Goal: Task Accomplishment & Management: Use online tool/utility

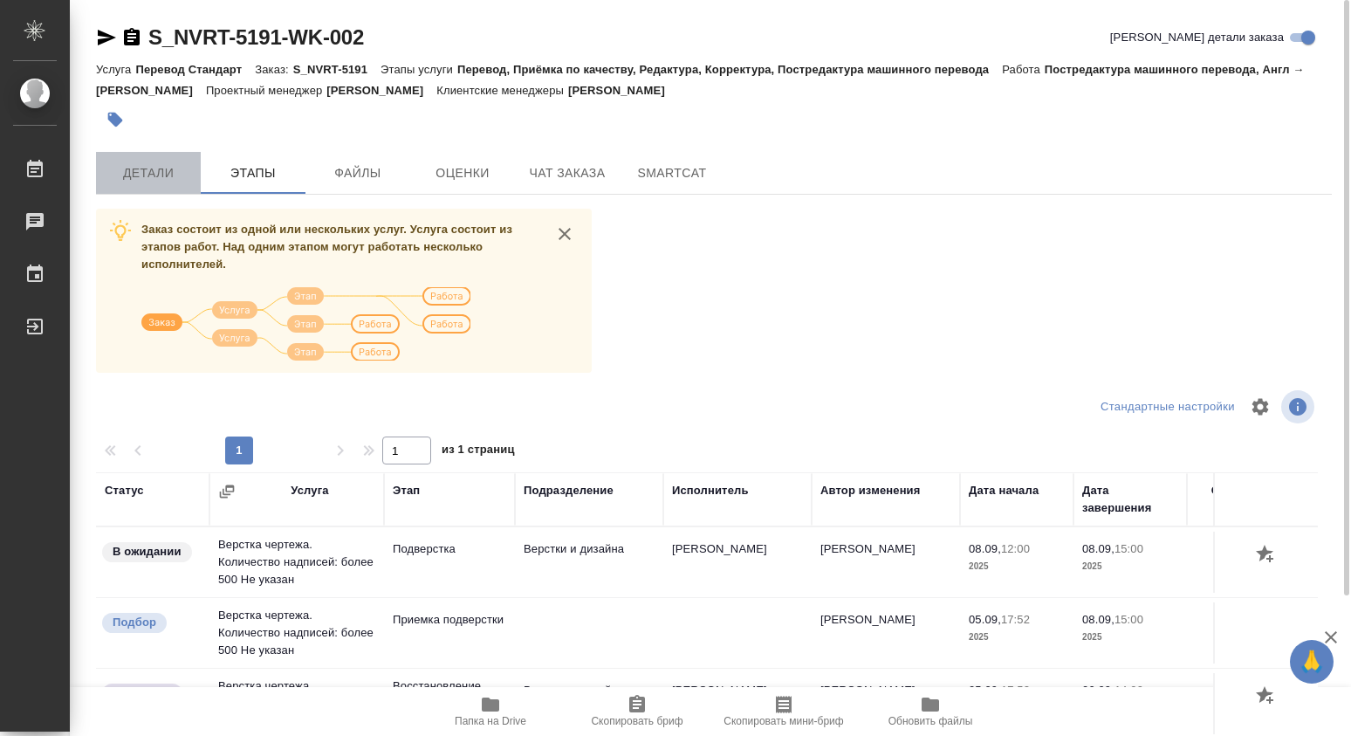
click at [156, 176] on span "Детали" at bounding box center [148, 173] width 84 height 22
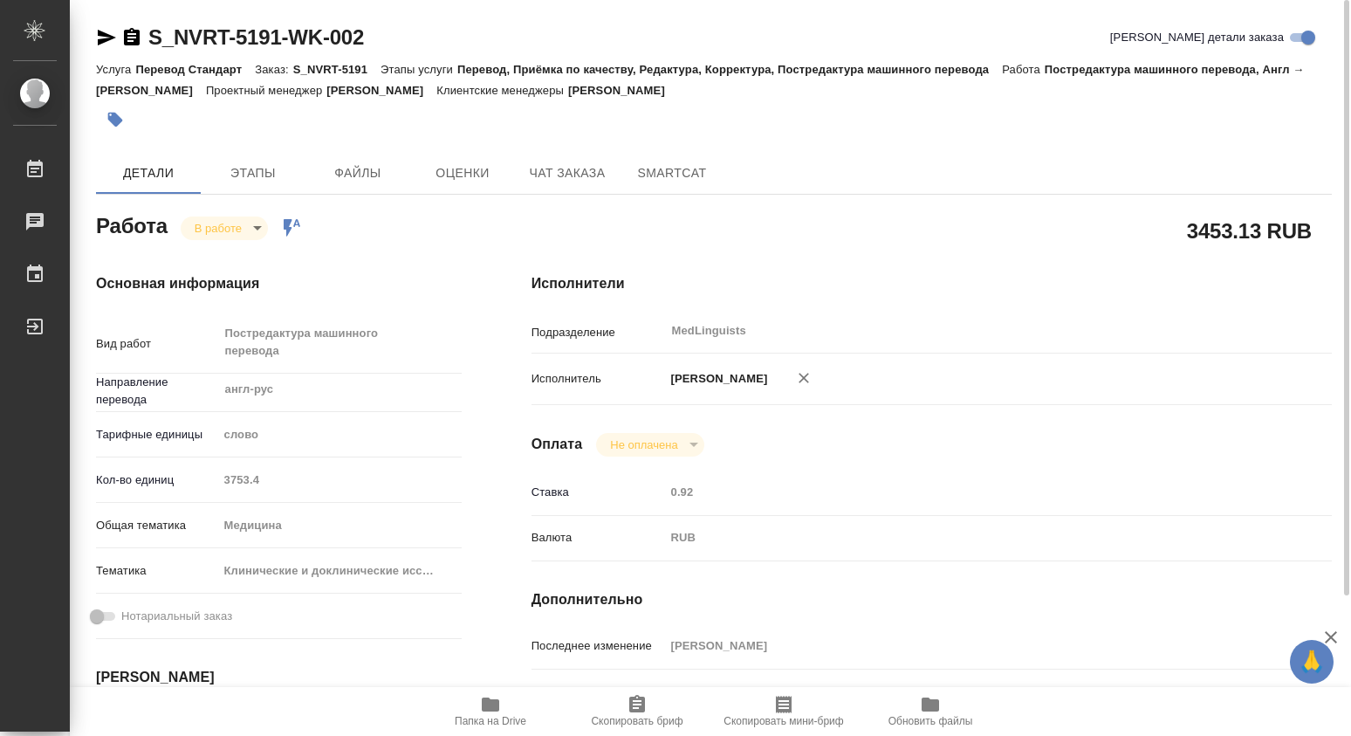
type textarea "x"
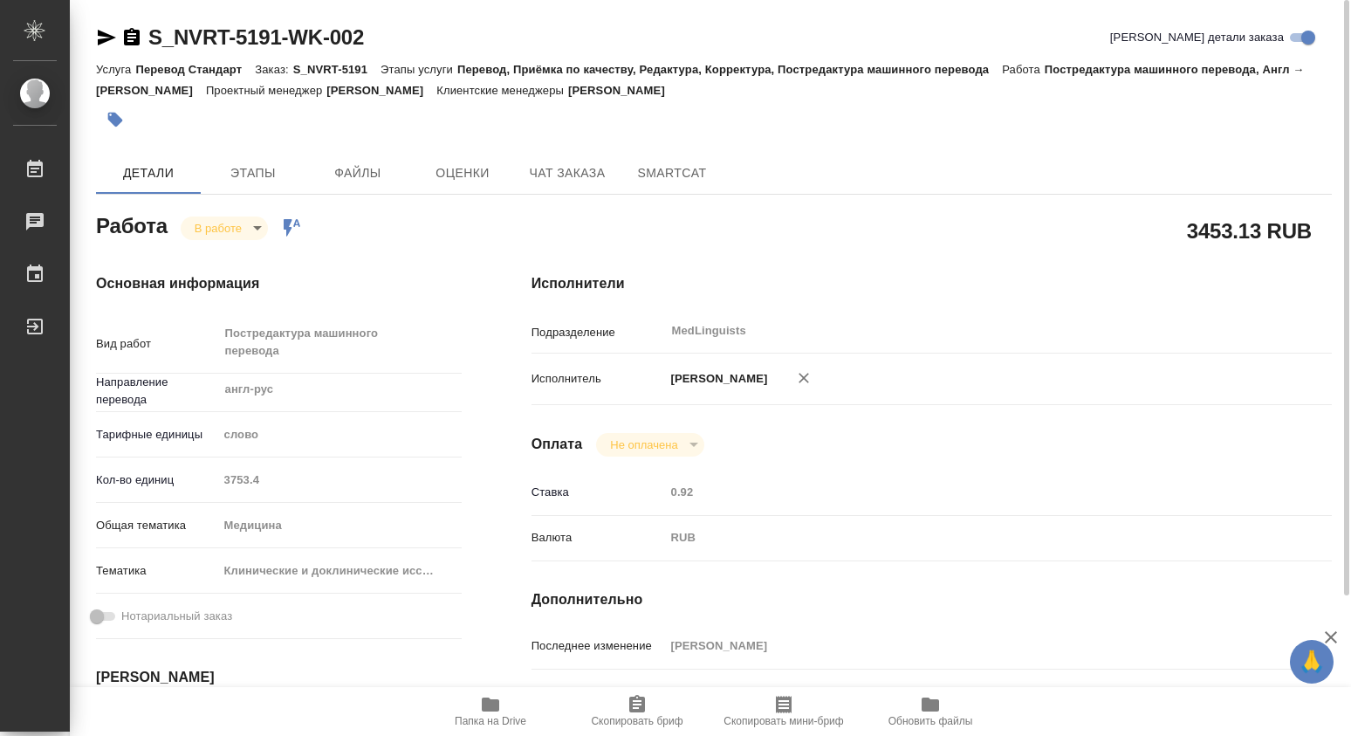
type textarea "x"
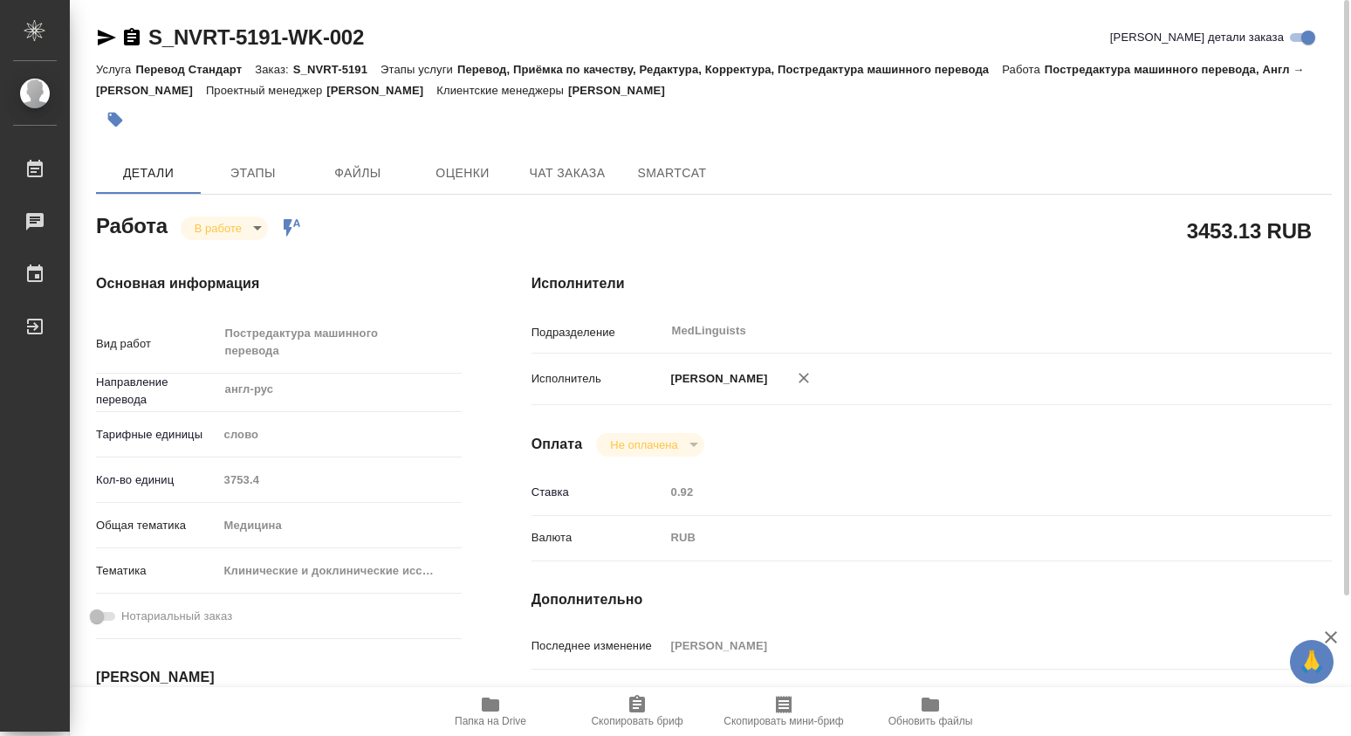
scroll to position [291, 0]
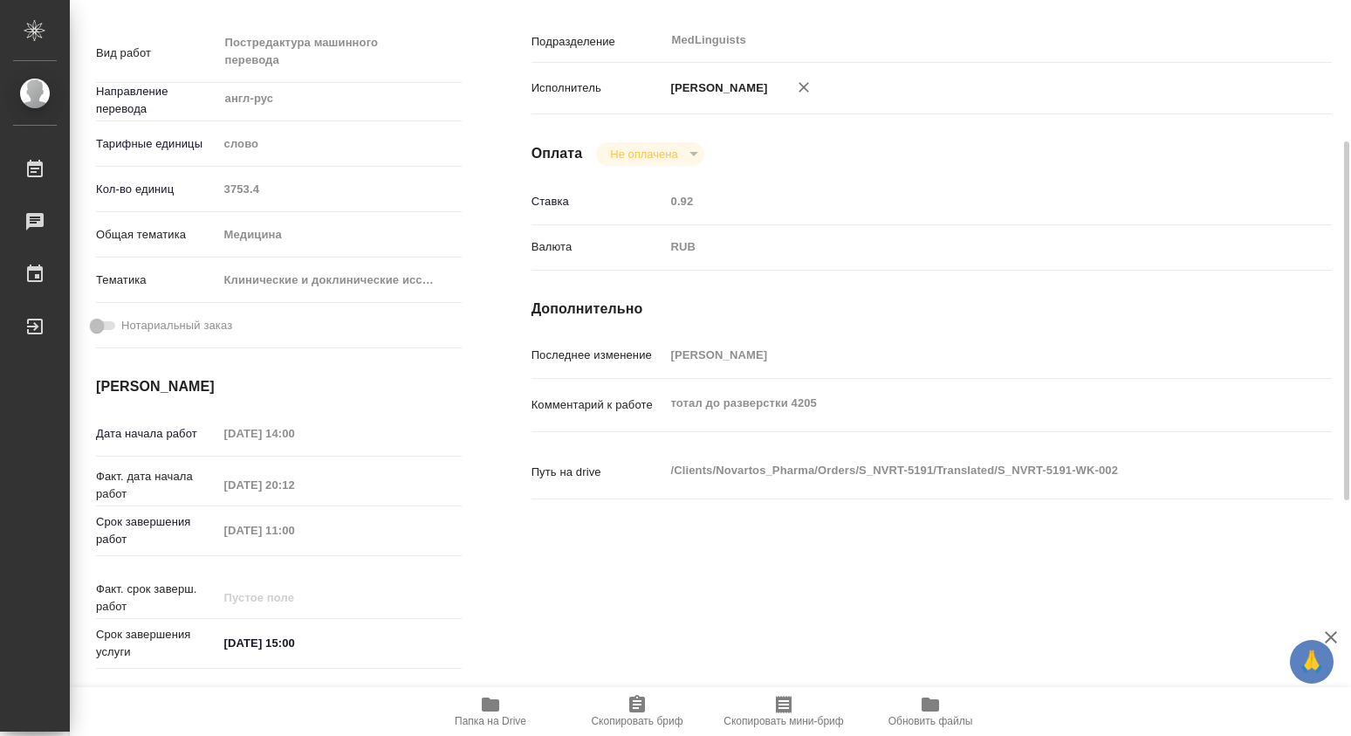
type textarea "x"
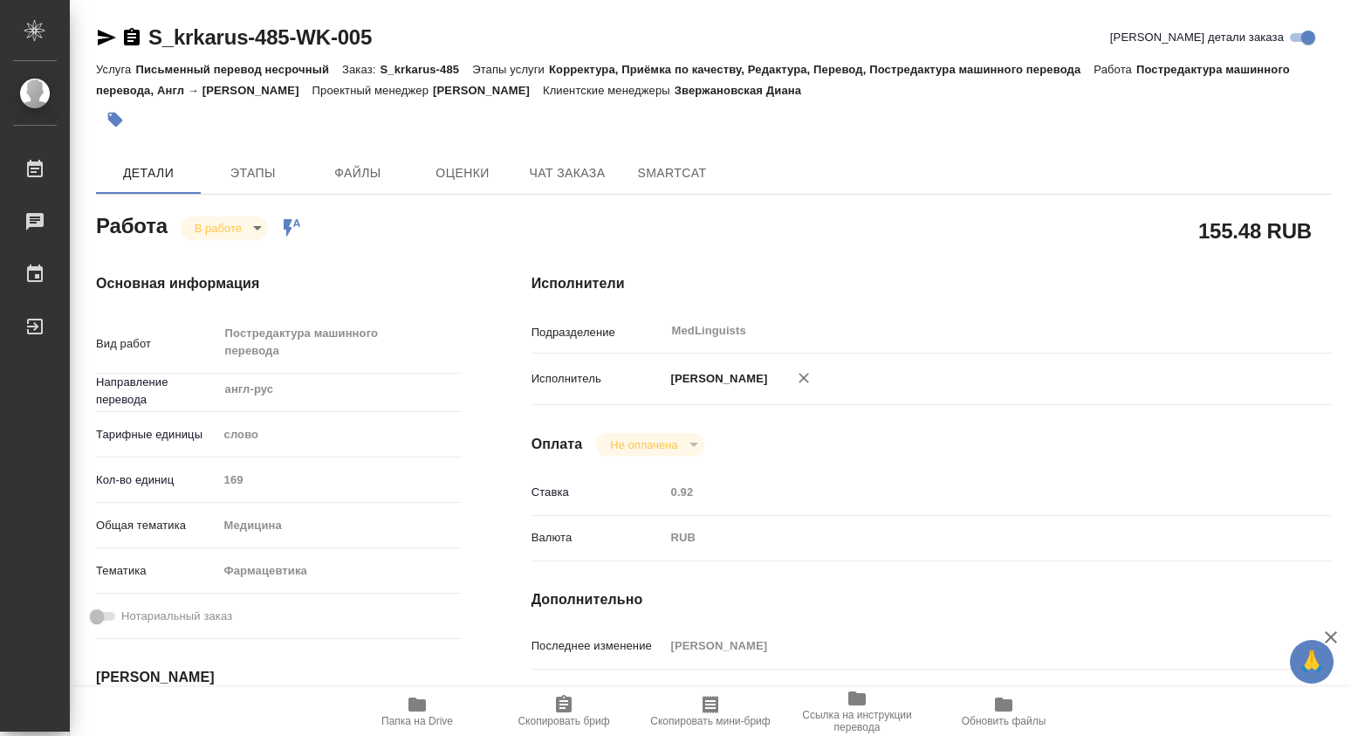
scroll to position [291, 0]
type textarea "x"
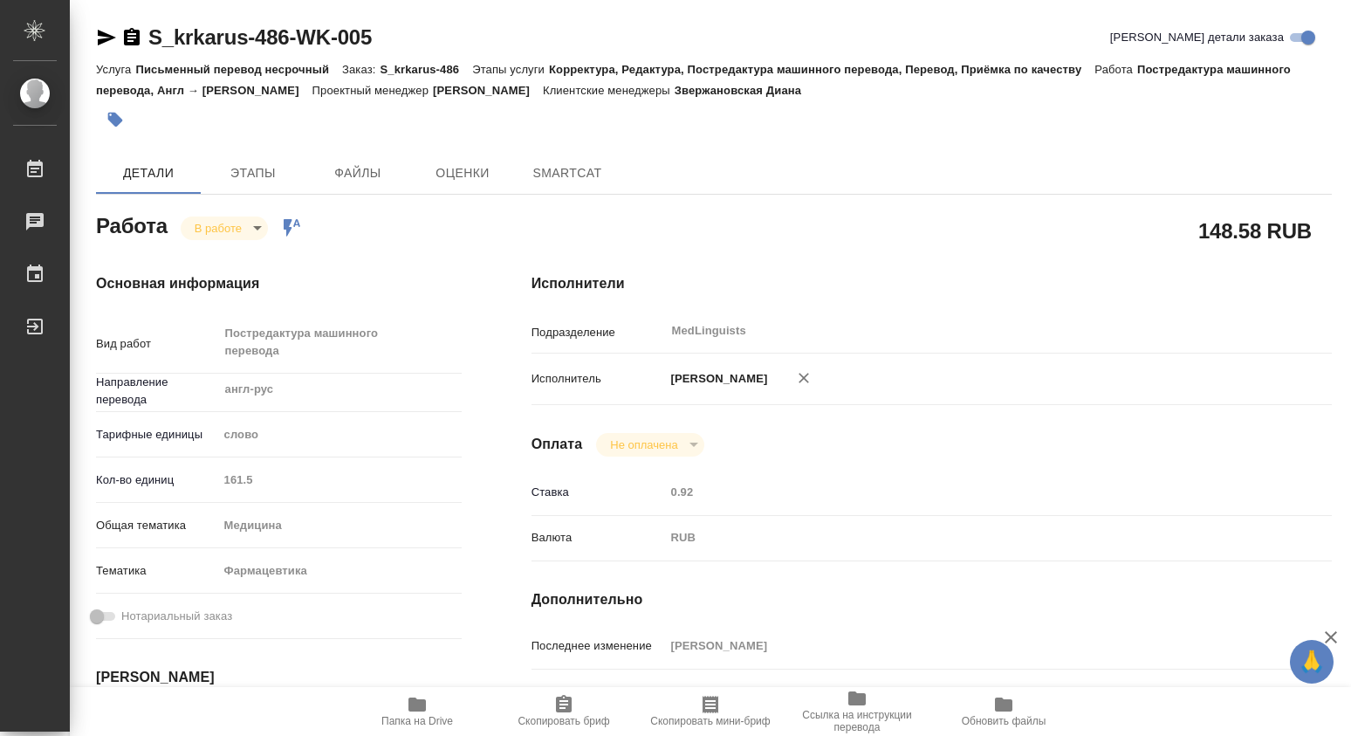
type textarea "x"
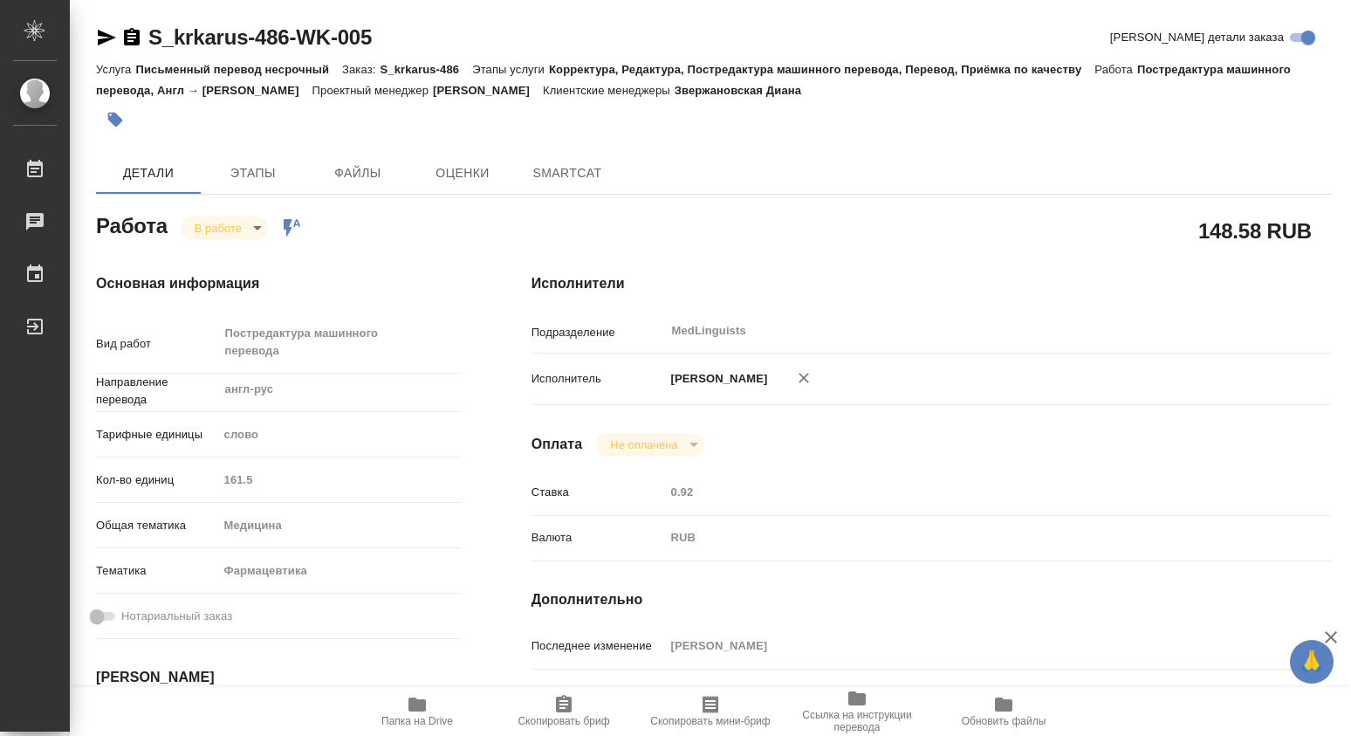
type textarea "x"
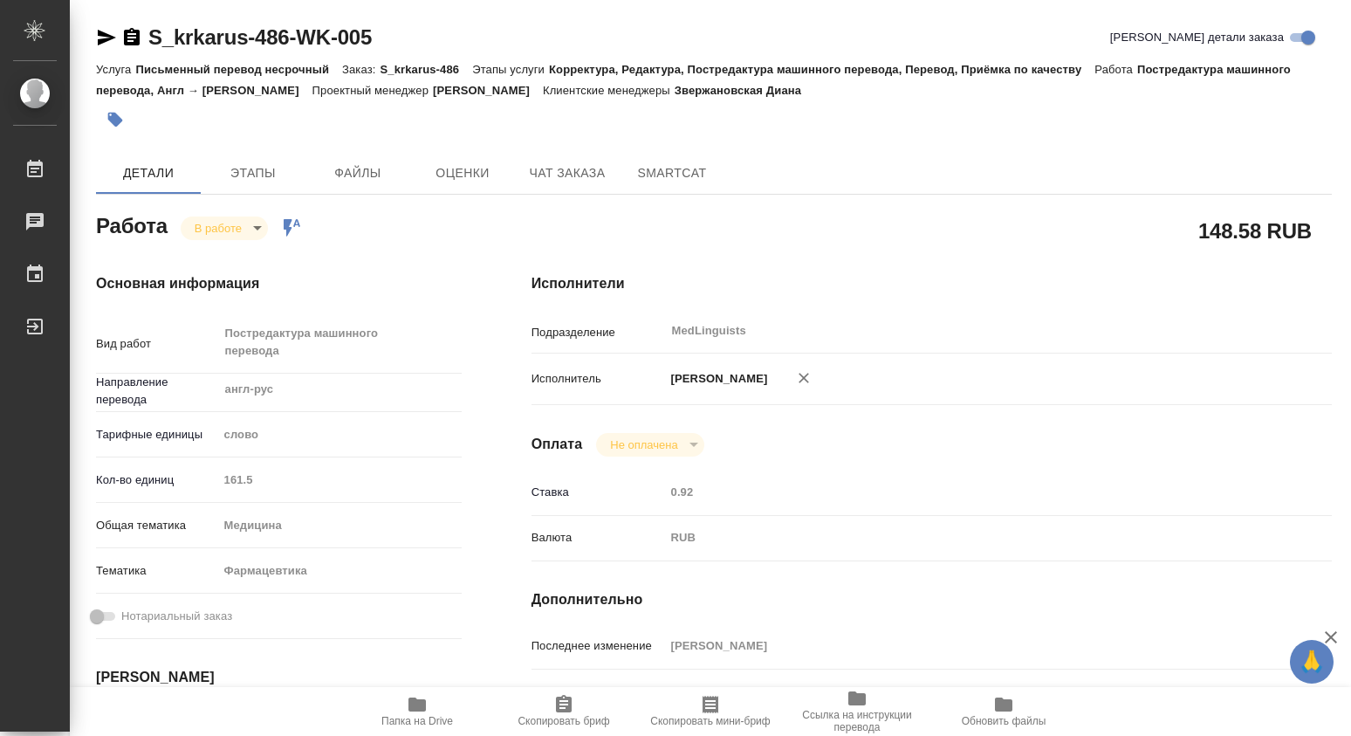
type textarea "x"
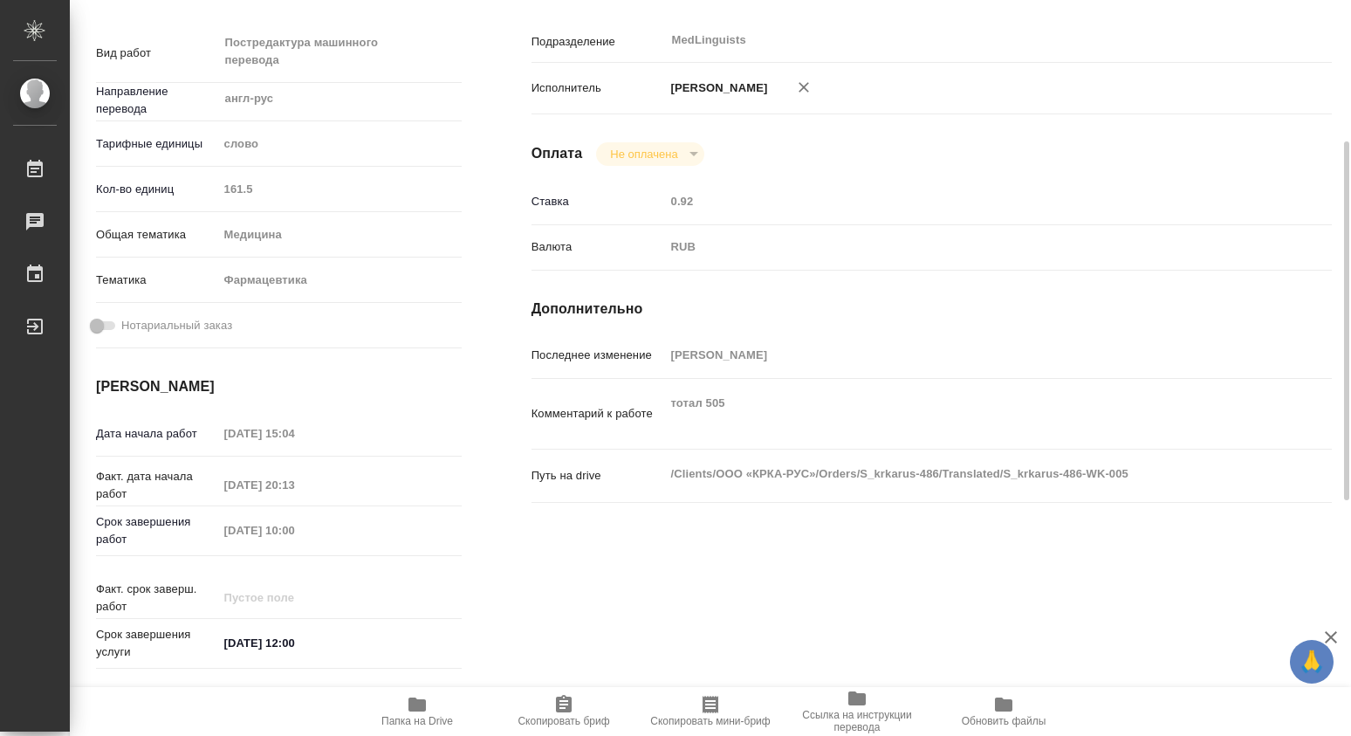
type textarea "x"
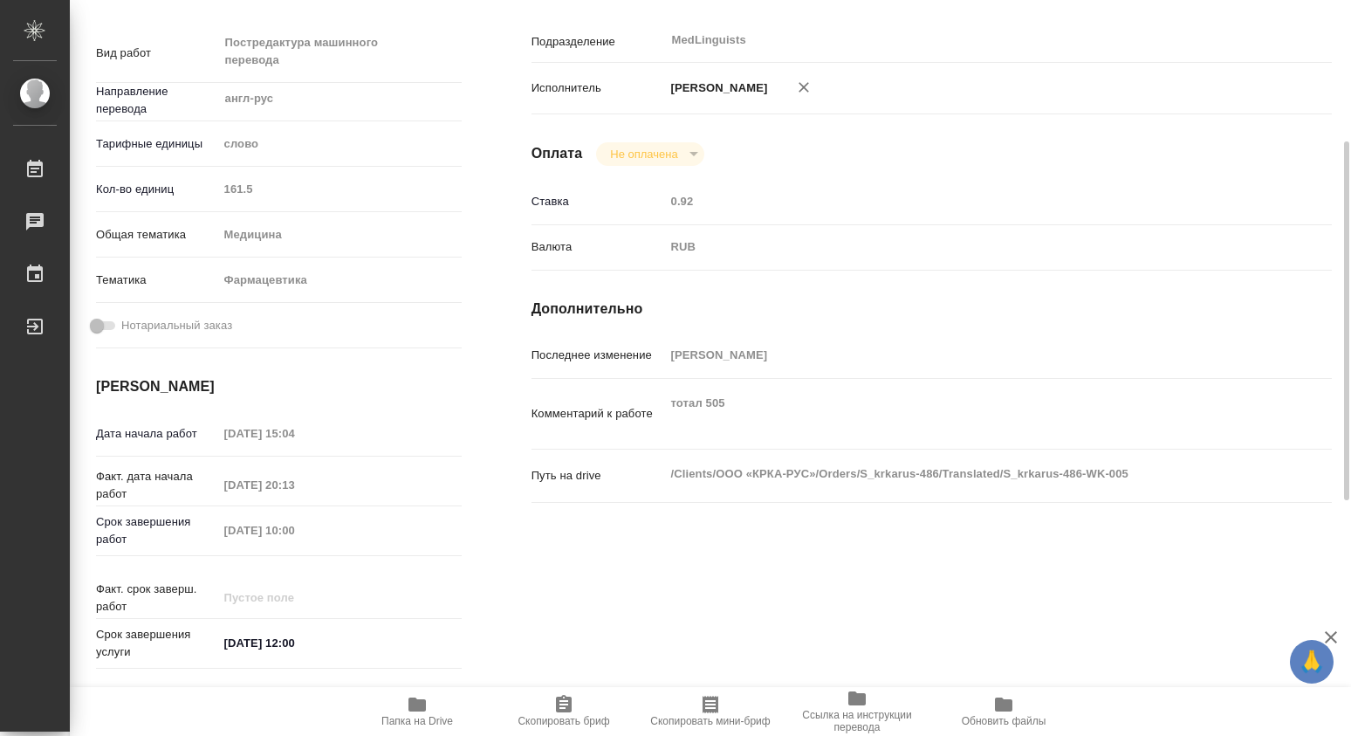
click at [416, 709] on icon "button" at bounding box center [416, 704] width 17 height 14
